Goal: Information Seeking & Learning: Learn about a topic

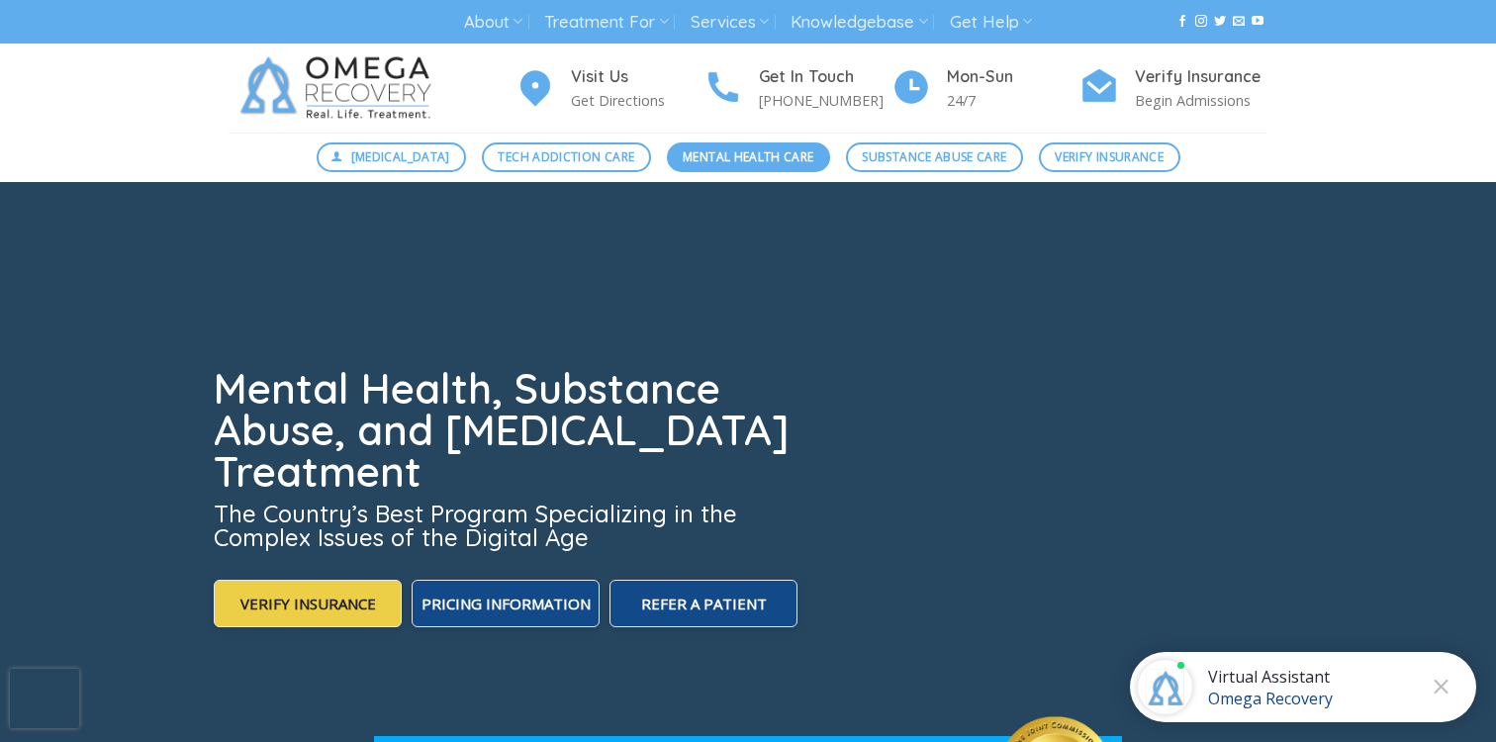
click at [718, 158] on span "Mental Health Care" at bounding box center [748, 156] width 131 height 19
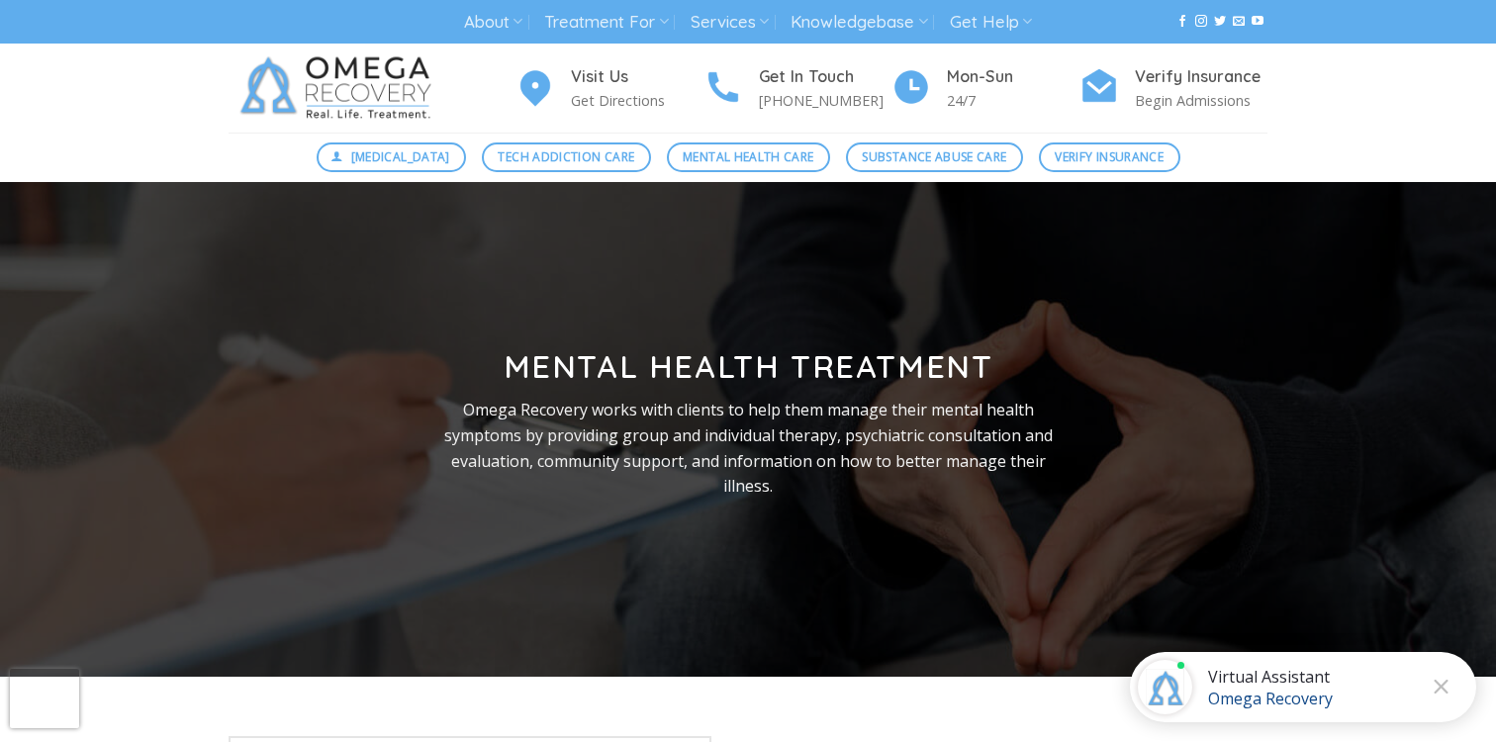
click at [342, 68] on img at bounding box center [340, 88] width 223 height 89
